Goal: Information Seeking & Learning: Find specific page/section

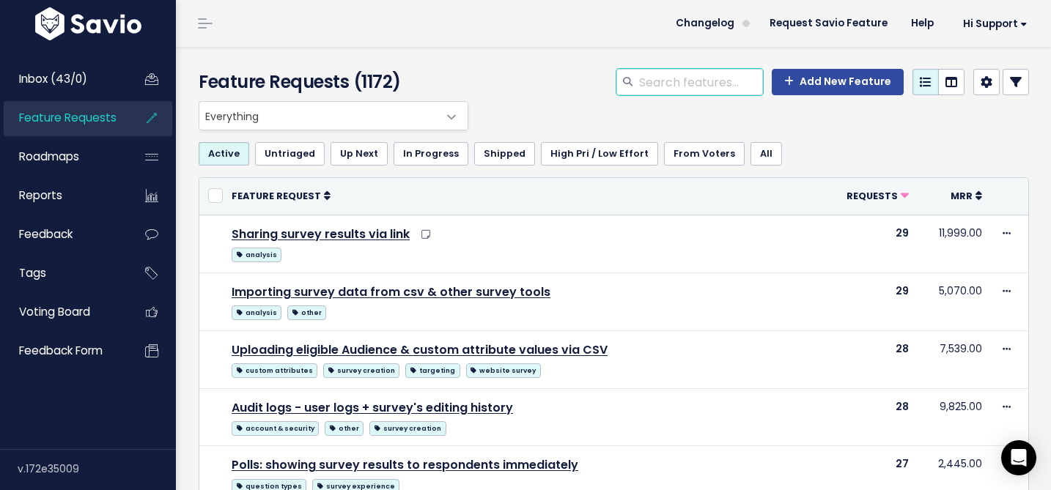
click at [669, 86] on input "search" at bounding box center [700, 82] width 125 height 26
paste input "Attentive"
type input "Attentive"
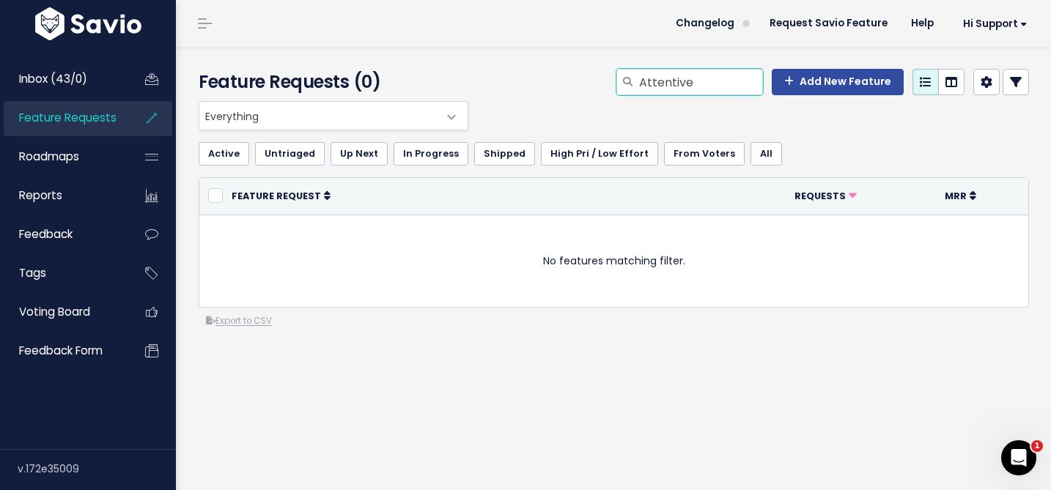
click at [660, 92] on input "Attentive" at bounding box center [700, 82] width 125 height 26
type input "intercom tags"
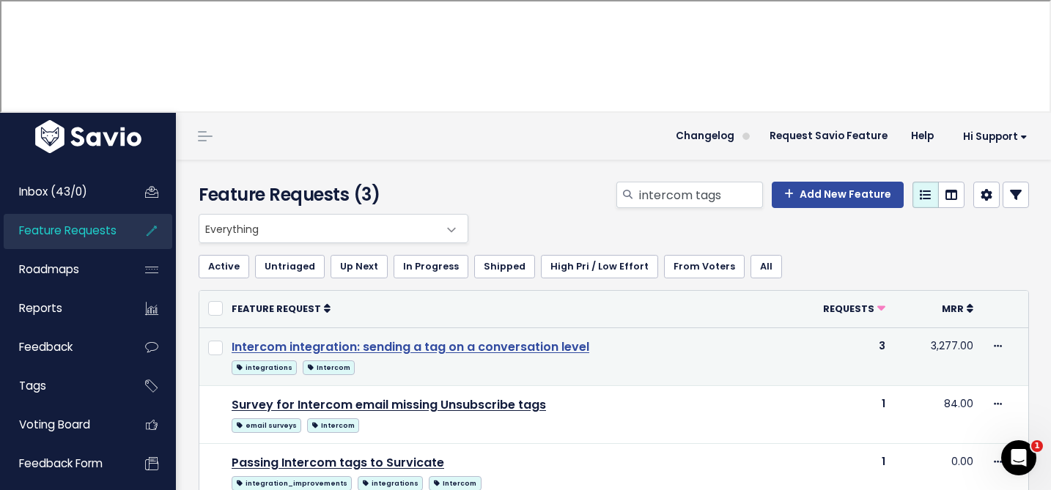
click at [517, 339] on link "Intercom integration: sending a tag on a conversation level" at bounding box center [411, 347] width 358 height 17
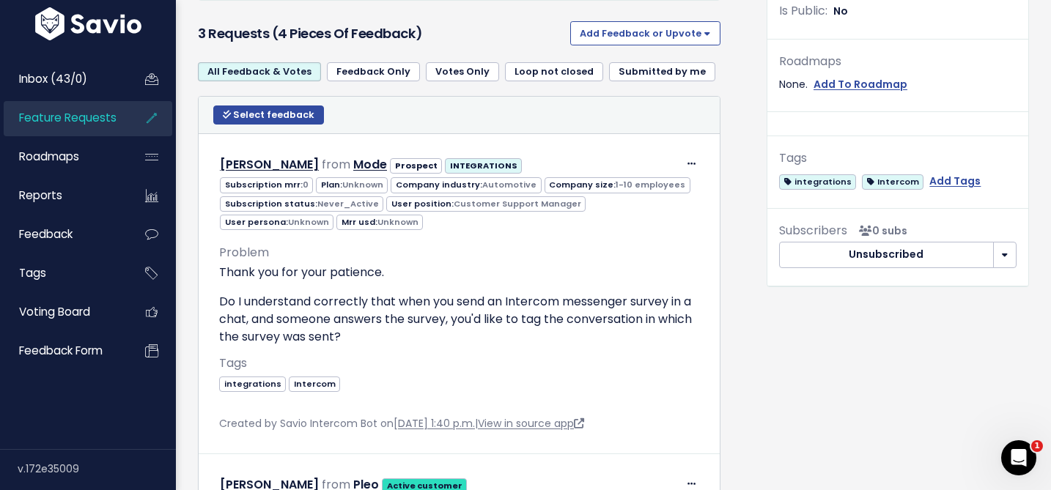
click at [102, 117] on span "Feature Requests" at bounding box center [67, 117] width 97 height 15
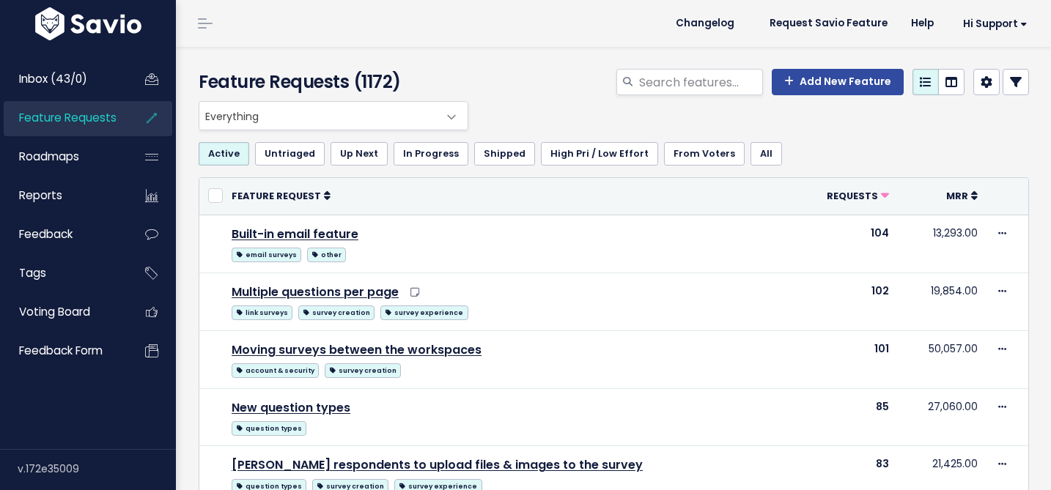
click at [409, 105] on span "Everything" at bounding box center [318, 116] width 239 height 28
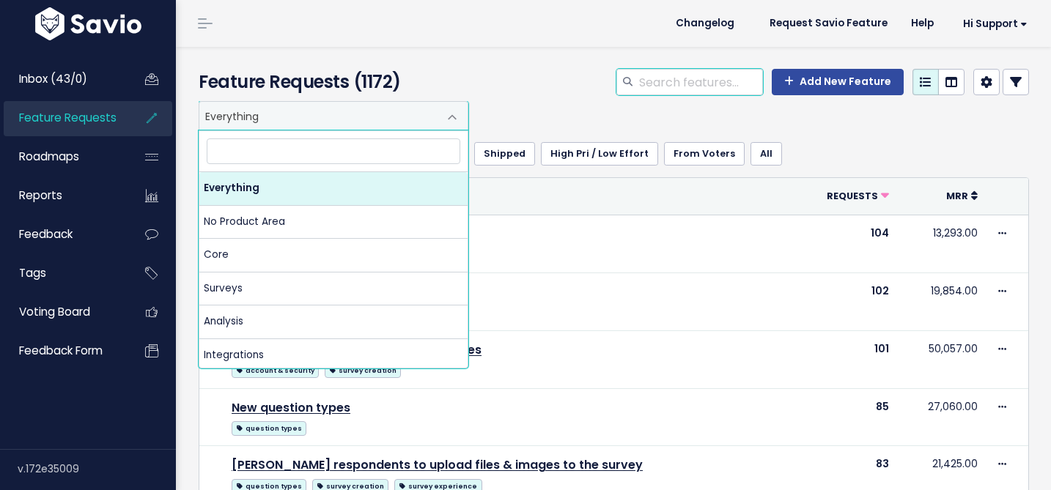
click at [670, 84] on input "search" at bounding box center [700, 82] width 125 height 26
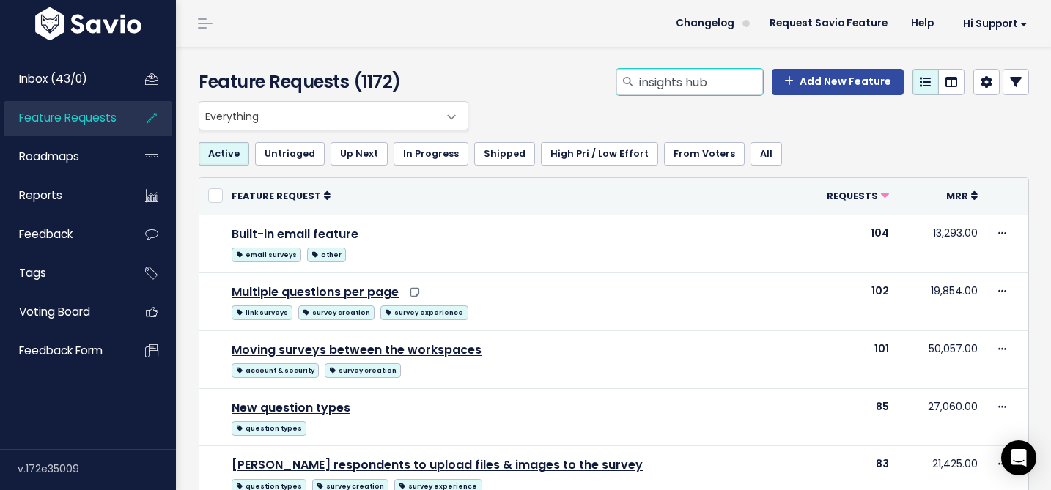
type input "insights hub"
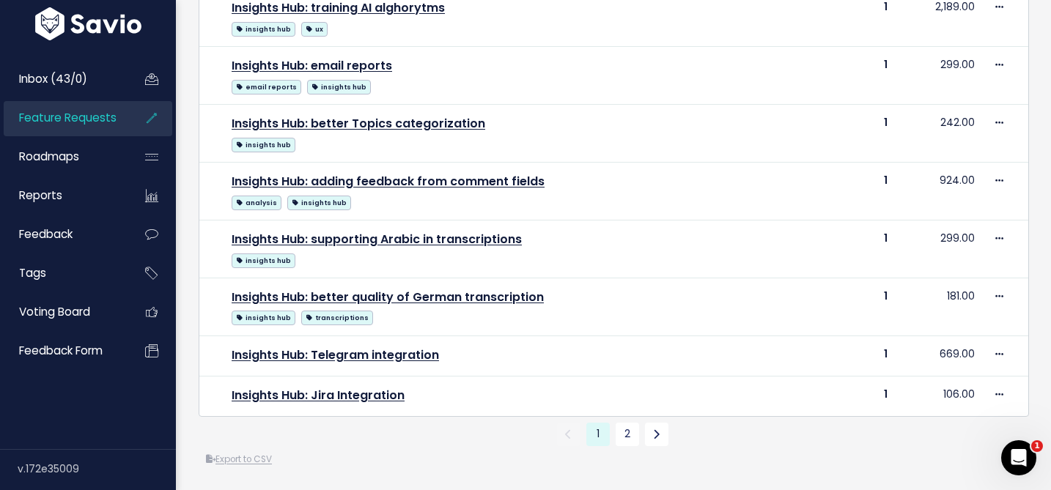
scroll to position [887, 0]
click at [626, 429] on link "2" at bounding box center [627, 433] width 23 height 23
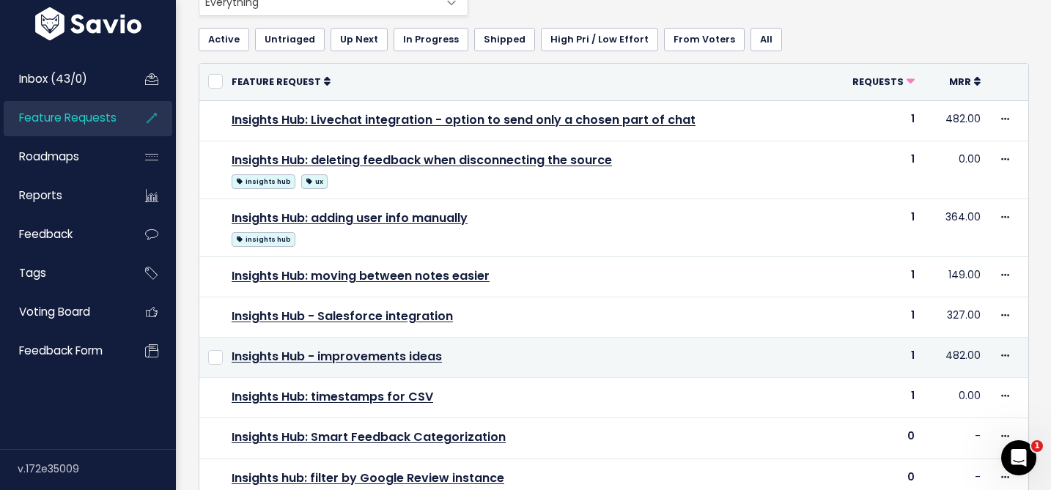
scroll to position [198, 0]
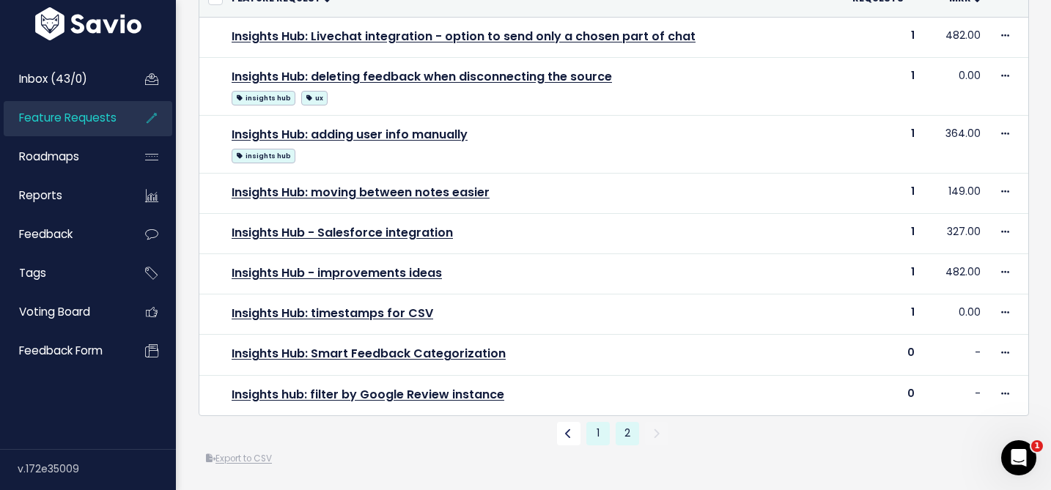
click at [597, 436] on link "1" at bounding box center [597, 433] width 23 height 23
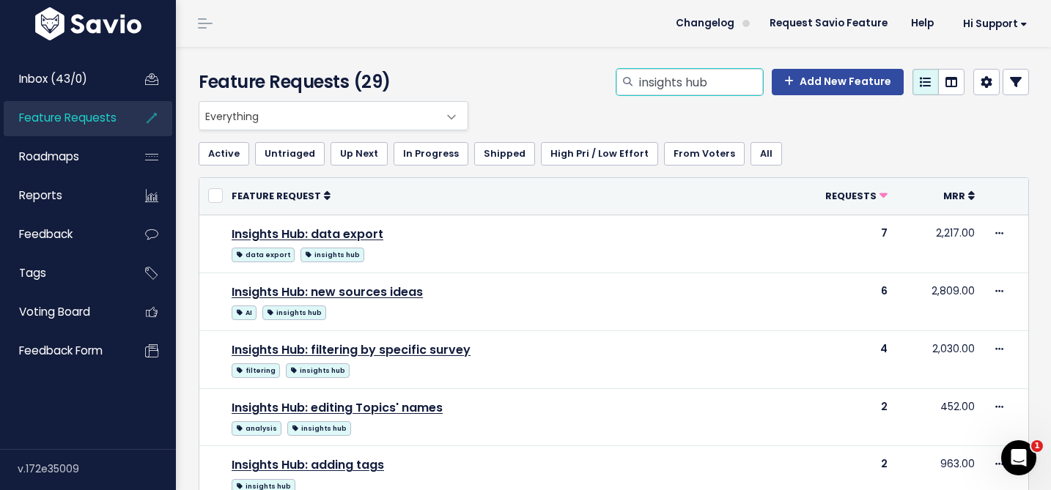
click at [696, 78] on input "insights hub" at bounding box center [700, 82] width 125 height 26
type input "properties"
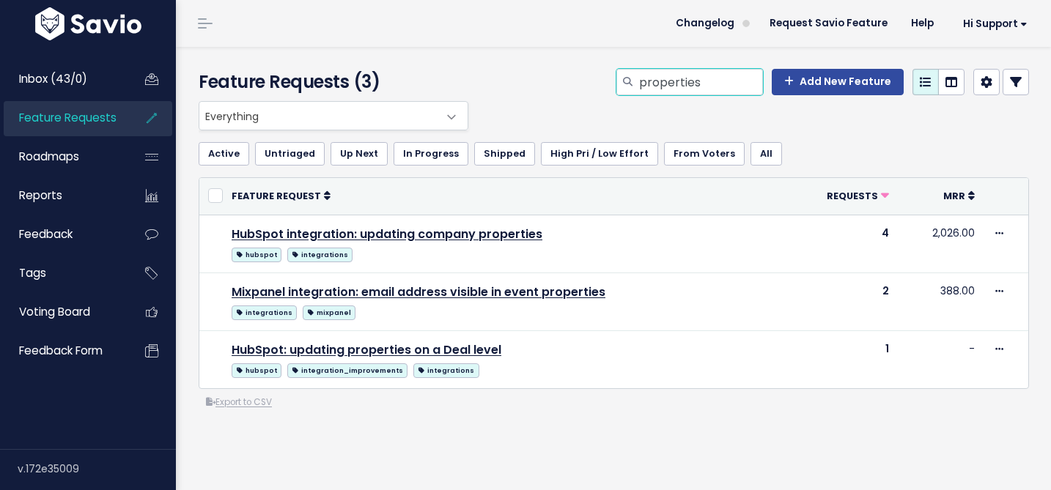
click at [712, 87] on input "properties" at bounding box center [700, 82] width 125 height 26
type input "p"
type input "event"
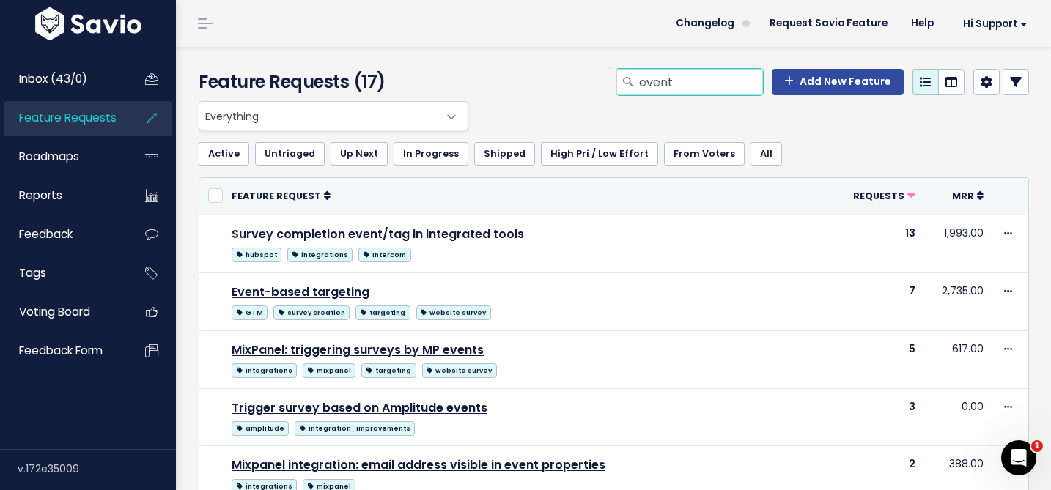
click at [668, 86] on input "event" at bounding box center [700, 82] width 125 height 26
type input "properties"
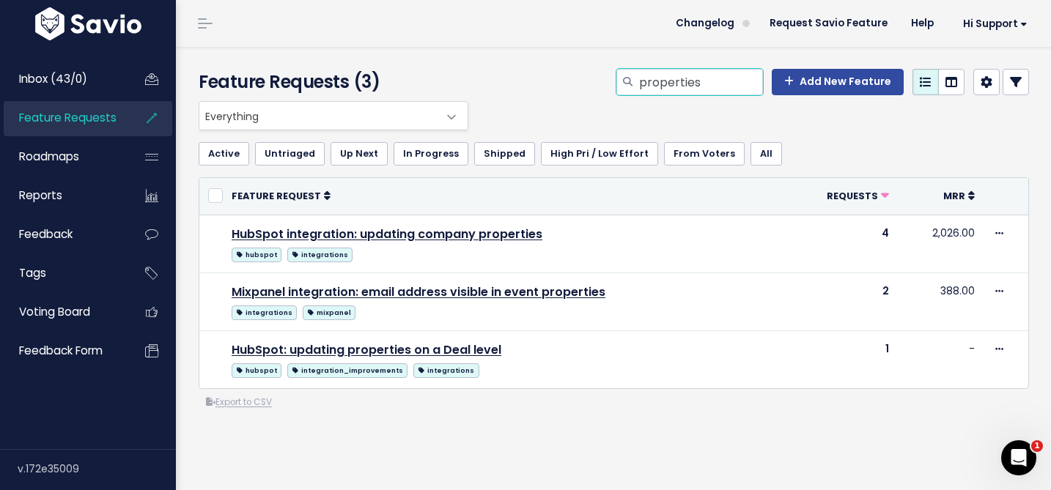
click at [676, 86] on input "properties" at bounding box center [700, 82] width 125 height 26
type input "branf"
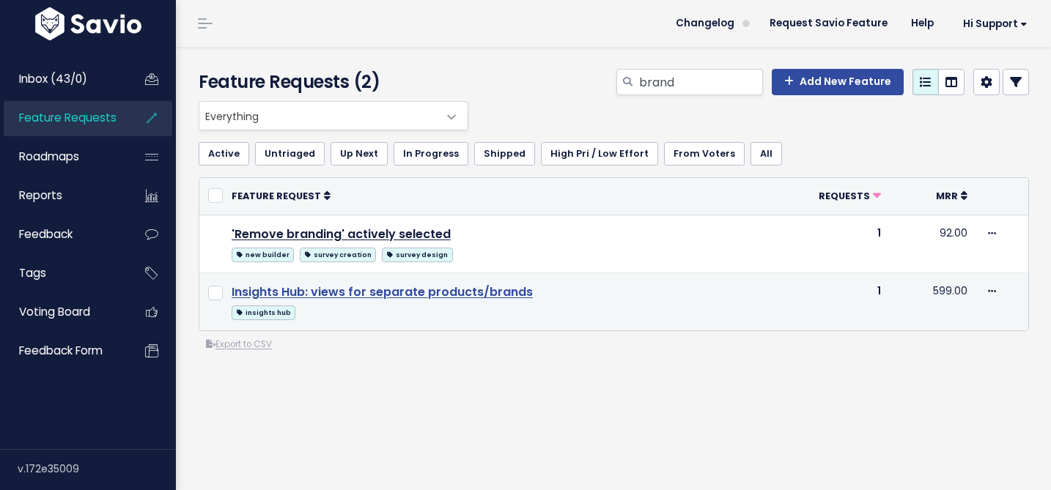
click at [430, 287] on link "Insights Hub: views for separate products/brands" at bounding box center [382, 292] width 301 height 17
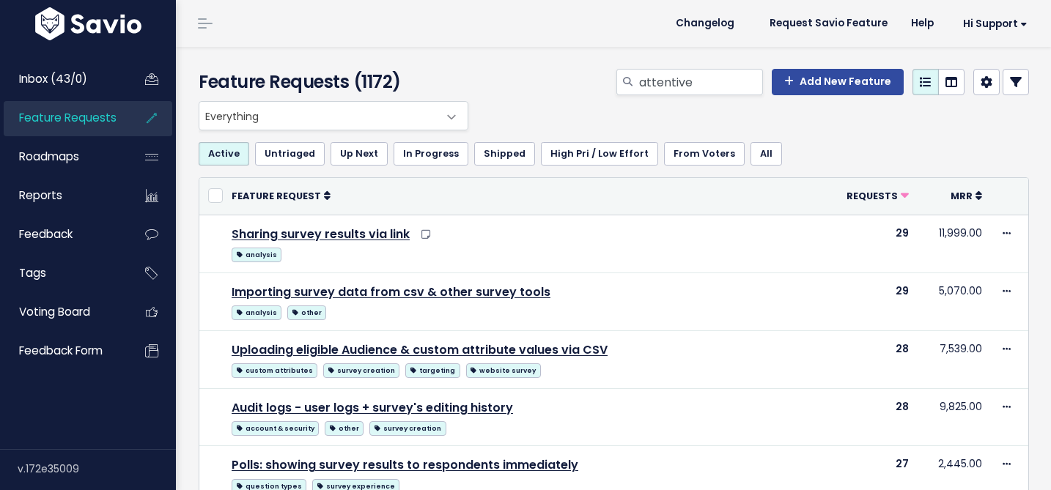
type input "attentive"
